Goal: Transaction & Acquisition: Book appointment/travel/reservation

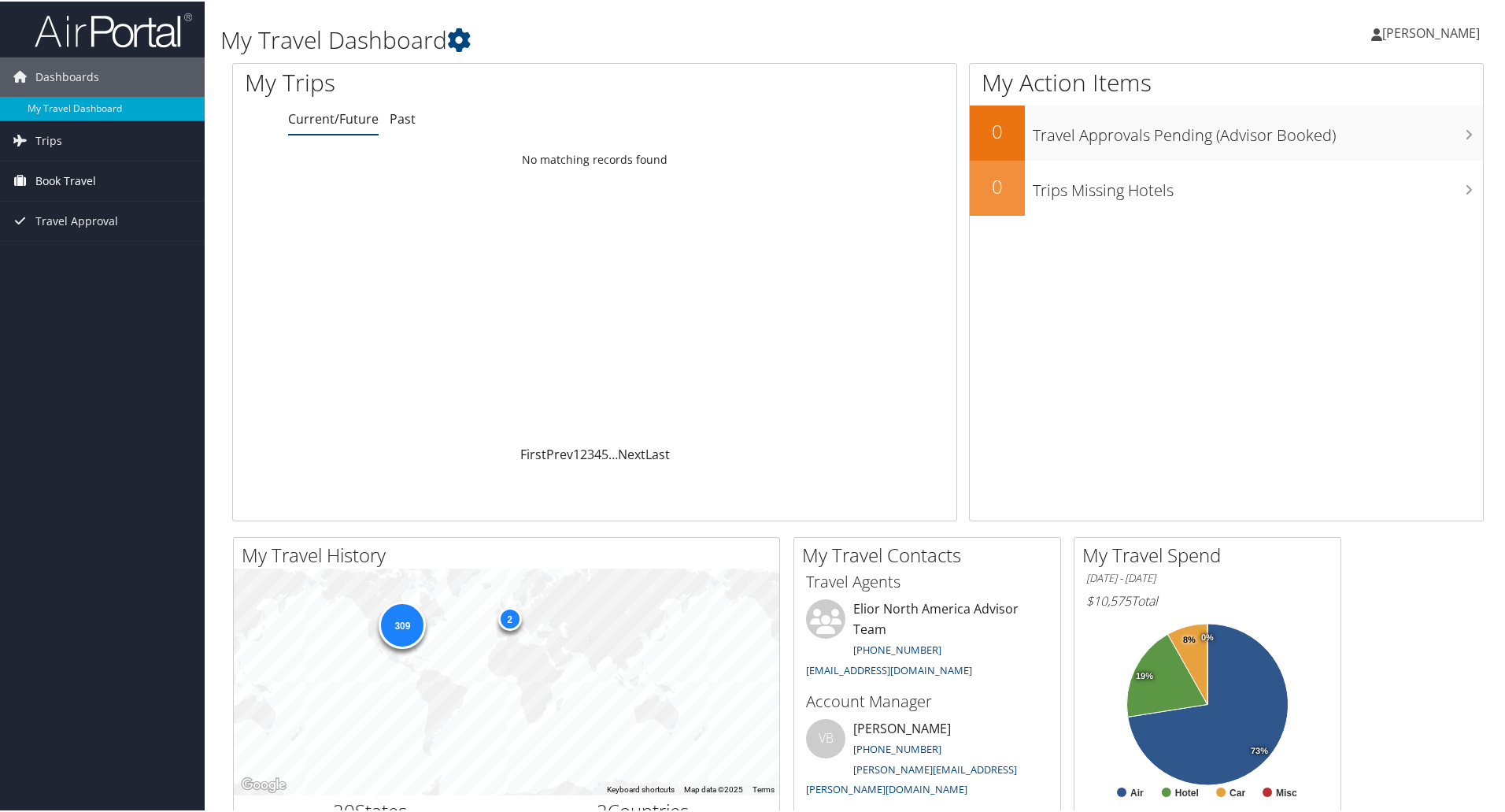
click at [86, 174] on span "Book Travel" at bounding box center [65, 180] width 60 height 39
click at [100, 258] on link "Book/Manage Online Trips" at bounding box center [102, 258] width 205 height 23
